Goal: Task Accomplishment & Management: Manage account settings

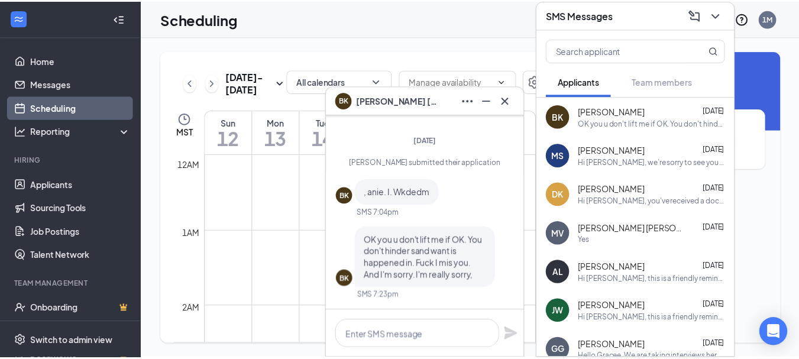
scroll to position [581, 0]
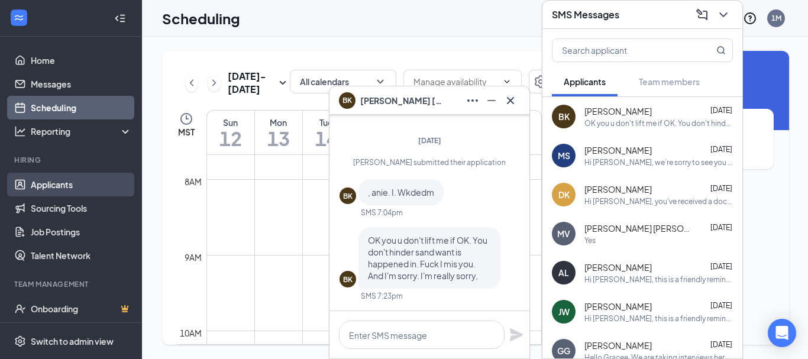
click at [58, 185] on link "Applicants" at bounding box center [81, 185] width 101 height 24
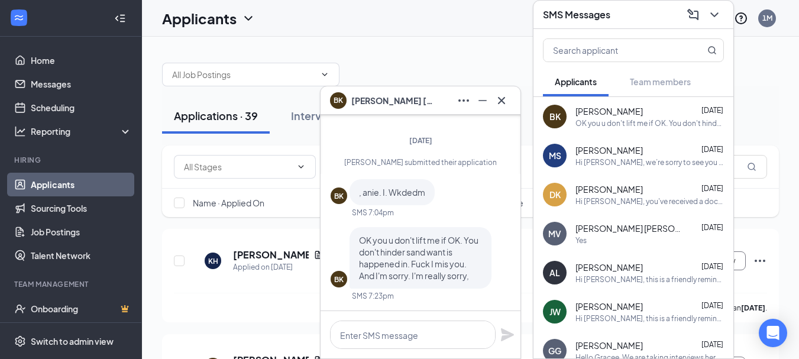
click at [57, 186] on link "Applicants" at bounding box center [81, 185] width 101 height 24
click at [507, 101] on icon "Cross" at bounding box center [501, 100] width 14 height 14
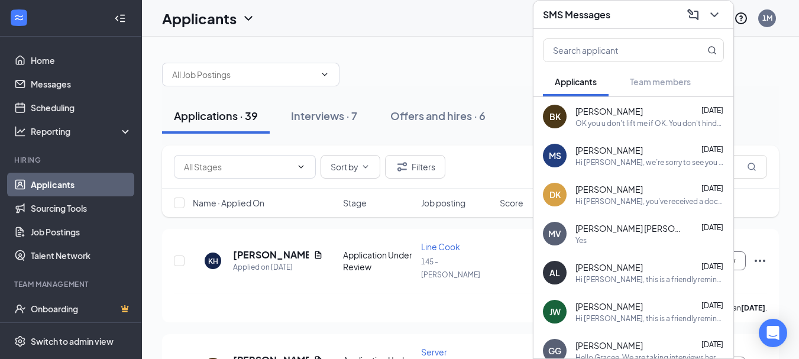
click at [419, 63] on div at bounding box center [470, 68] width 617 height 35
click at [456, 58] on div at bounding box center [470, 68] width 617 height 35
click at [53, 135] on div "Reporting" at bounding box center [82, 131] width 102 height 12
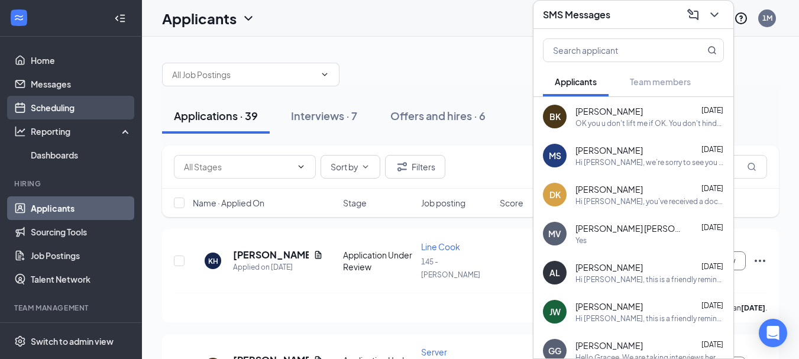
click at [50, 108] on link "Scheduling" at bounding box center [81, 108] width 101 height 24
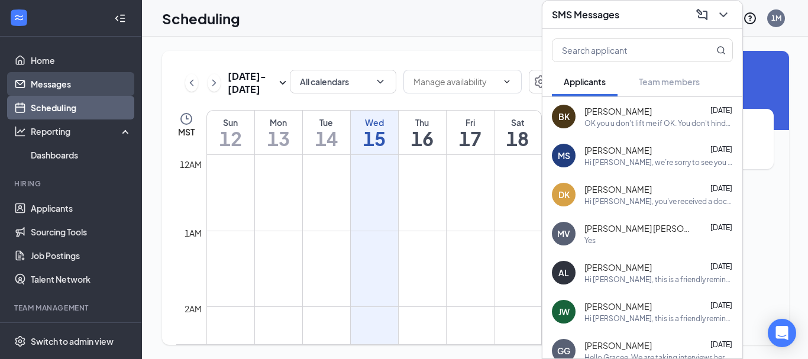
scroll to position [581, 0]
click at [54, 86] on link "Messages" at bounding box center [81, 84] width 101 height 24
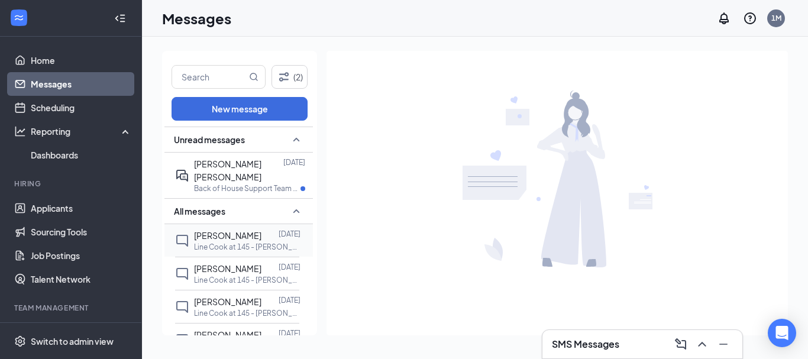
click at [227, 229] on div "[PERSON_NAME]" at bounding box center [227, 235] width 67 height 13
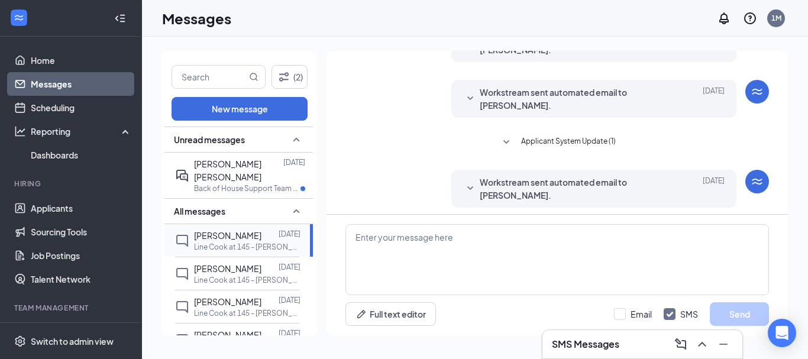
scroll to position [206, 0]
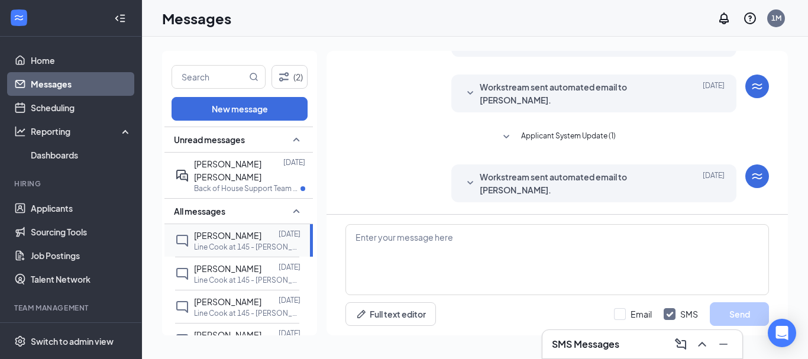
click at [216, 230] on span "[PERSON_NAME]" at bounding box center [227, 235] width 67 height 11
click at [723, 343] on icon "Minimize" at bounding box center [723, 344] width 14 height 14
click at [555, 24] on div "Messages 1M" at bounding box center [475, 18] width 666 height 37
click at [227, 230] on span "[PERSON_NAME]" at bounding box center [227, 235] width 67 height 11
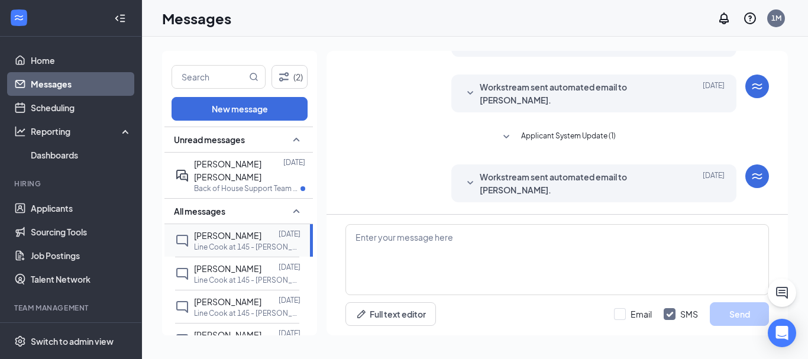
click at [206, 230] on span "[PERSON_NAME]" at bounding box center [227, 235] width 67 height 11
click at [523, 234] on textarea at bounding box center [556, 259] width 423 height 71
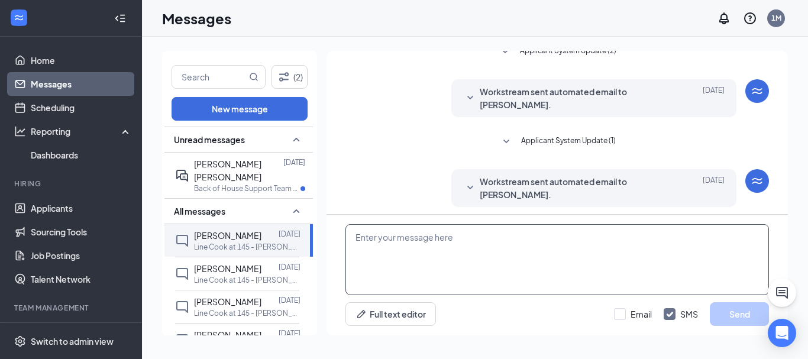
scroll to position [0, 0]
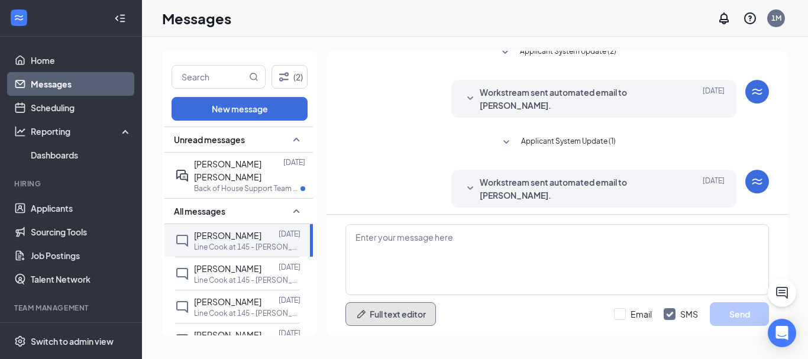
click at [413, 319] on button "Full text editor" at bounding box center [390, 314] width 90 height 24
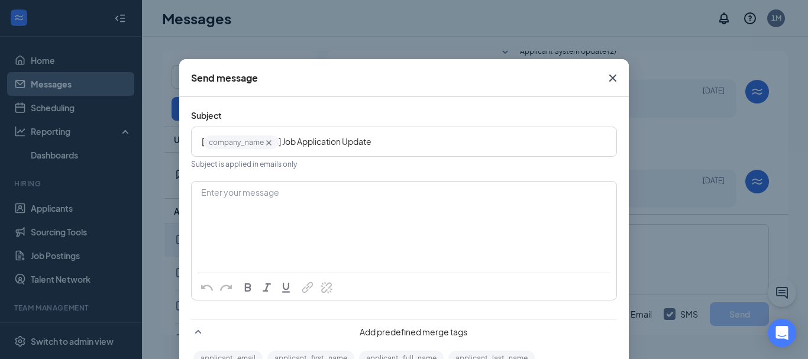
click at [611, 75] on icon "Cross" at bounding box center [612, 78] width 7 height 7
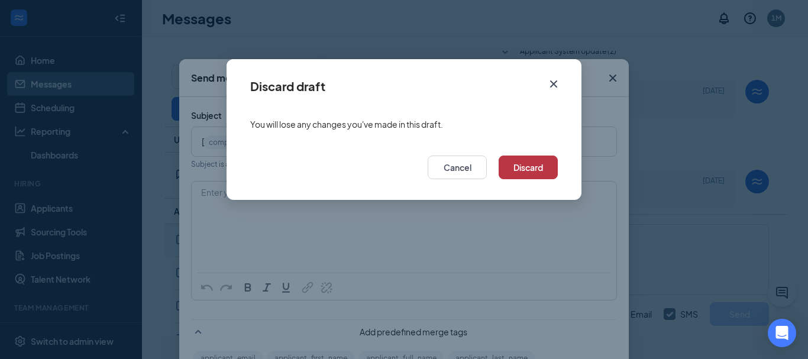
click at [537, 167] on button "Discard" at bounding box center [528, 168] width 59 height 24
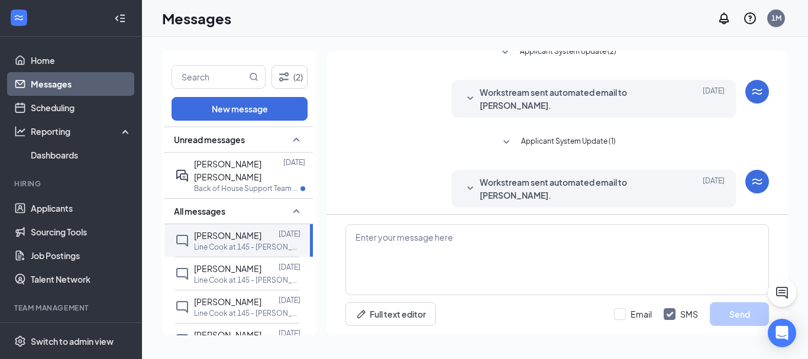
click at [293, 209] on icon "SmallChevronUp" at bounding box center [296, 211] width 7 height 4
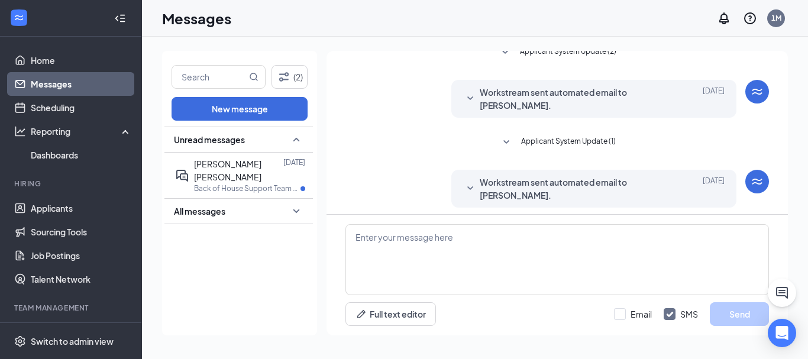
click at [298, 204] on icon "SmallChevronDown" at bounding box center [296, 211] width 14 height 14
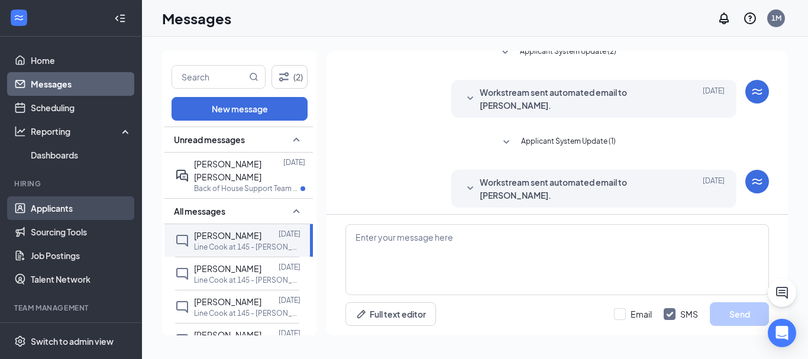
click at [63, 209] on link "Applicants" at bounding box center [81, 208] width 101 height 24
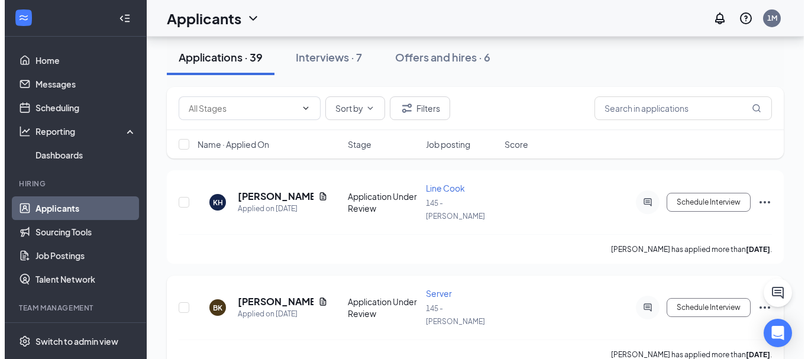
scroll to position [59, 0]
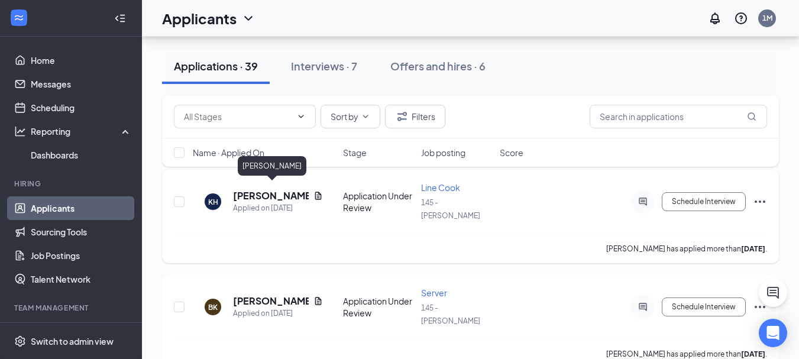
click at [268, 189] on h5 "[PERSON_NAME]" at bounding box center [271, 195] width 76 height 13
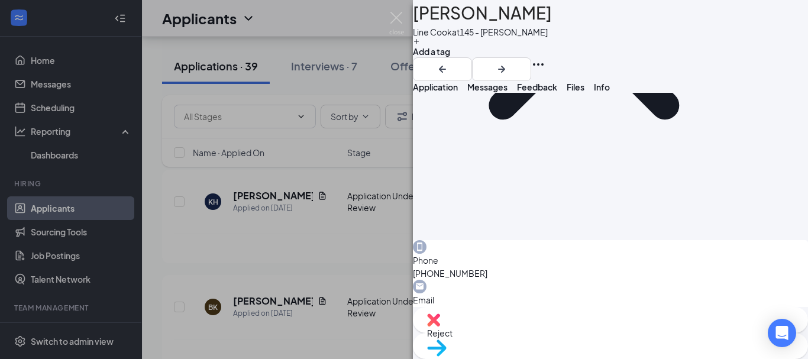
scroll to position [271, 0]
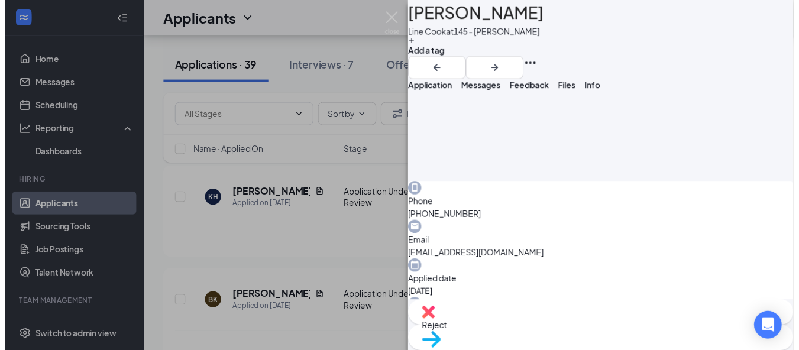
scroll to position [267, 0]
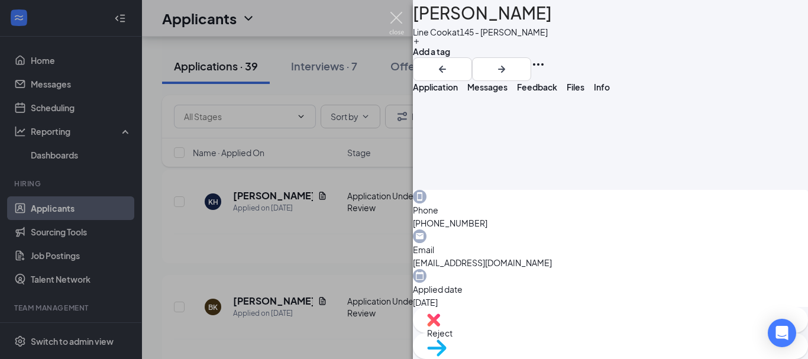
click at [398, 17] on img at bounding box center [396, 23] width 15 height 23
